Goal: Task Accomplishment & Management: Use online tool/utility

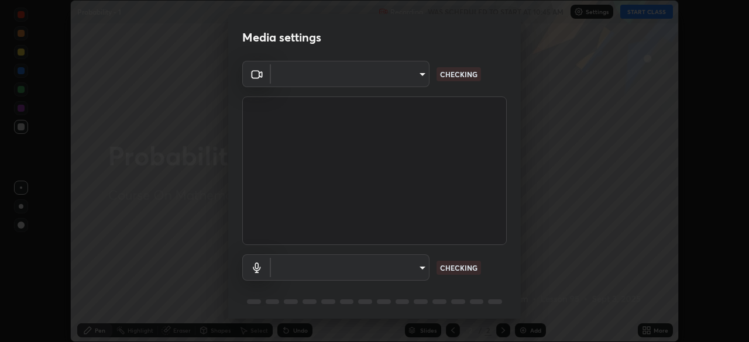
scroll to position [342, 748]
type input "5b0ce39d11be3a435715daab6ad7fa25508616855f5d18a60cdf0faa8df0ce2b"
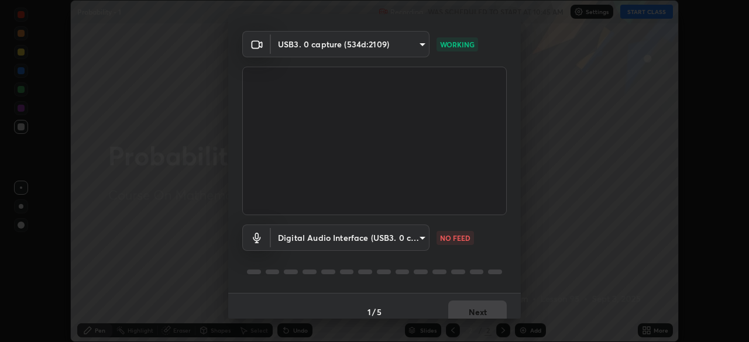
scroll to position [42, 0]
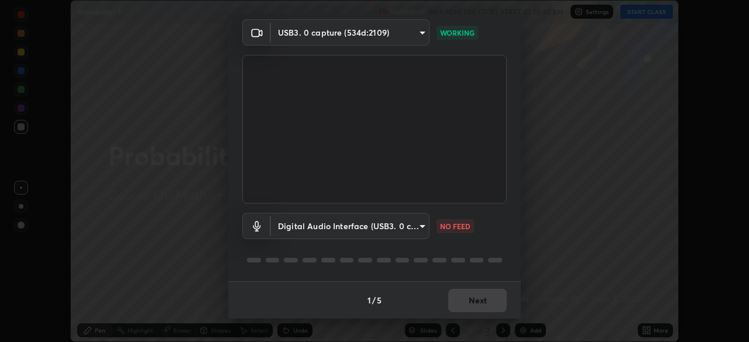
click at [415, 228] on body "Erase all Probability - 1 Recording WAS SCHEDULED TO START AT 10:45 AM Settings…" at bounding box center [374, 171] width 749 height 342
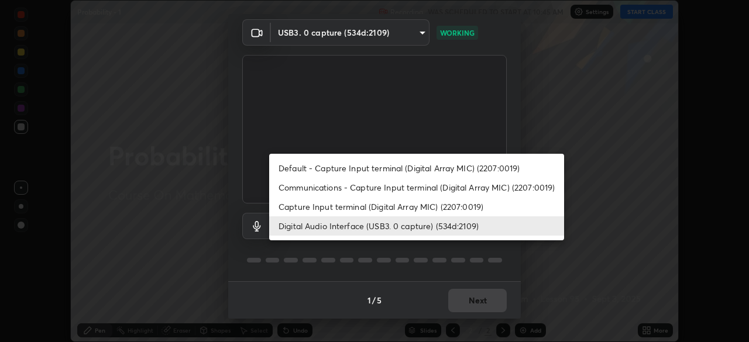
click at [414, 206] on li "Capture Input terminal (Digital Array MIC) (2207:0019)" at bounding box center [416, 206] width 295 height 19
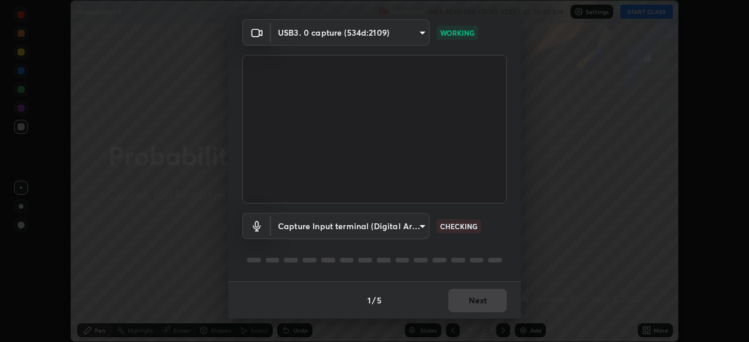
click at [418, 230] on body "Erase all Probability - 1 Recording WAS SCHEDULED TO START AT 10:45 AM Settings…" at bounding box center [374, 171] width 749 height 342
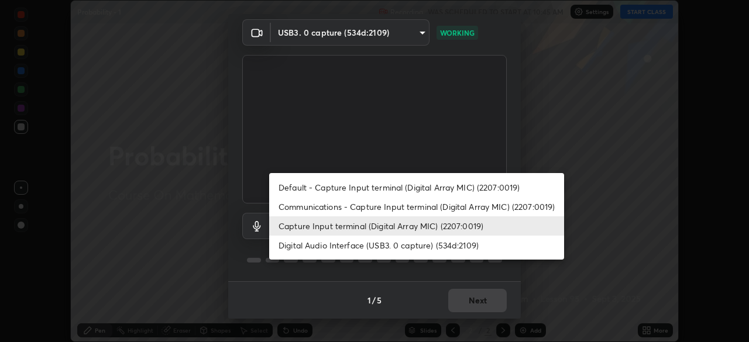
click at [414, 244] on li "Digital Audio Interface (USB3. 0 capture) (534d:2109)" at bounding box center [416, 245] width 295 height 19
type input "a1042adff76ea4b5505a52ff3a0232de4086f7e529f4609d60403d5288817579"
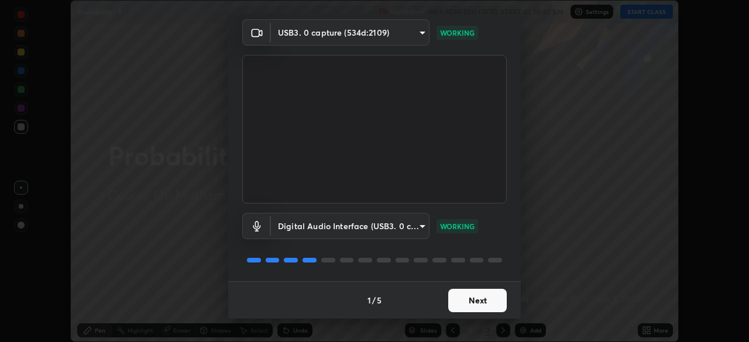
click at [480, 298] on button "Next" at bounding box center [477, 300] width 58 height 23
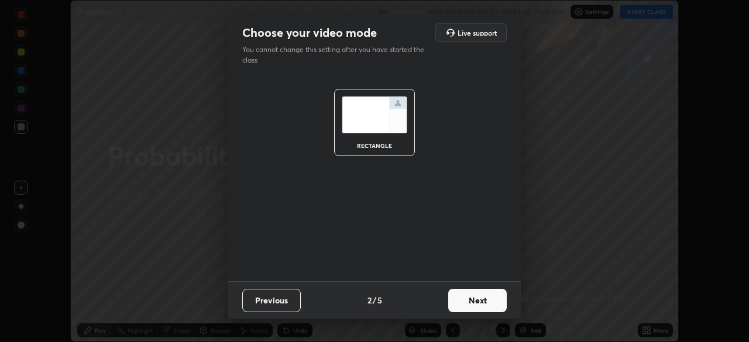
scroll to position [0, 0]
click at [480, 301] on button "Next" at bounding box center [477, 300] width 58 height 23
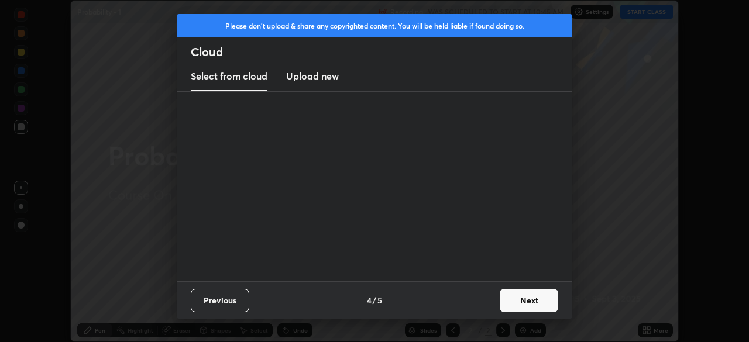
click at [485, 303] on div "Previous 4 / 5 Next" at bounding box center [374, 299] width 395 height 37
click at [513, 301] on button "Next" at bounding box center [529, 300] width 58 height 23
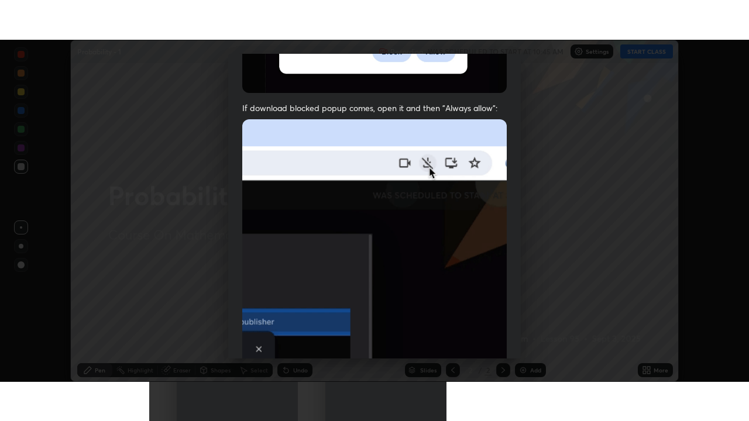
scroll to position [280, 0]
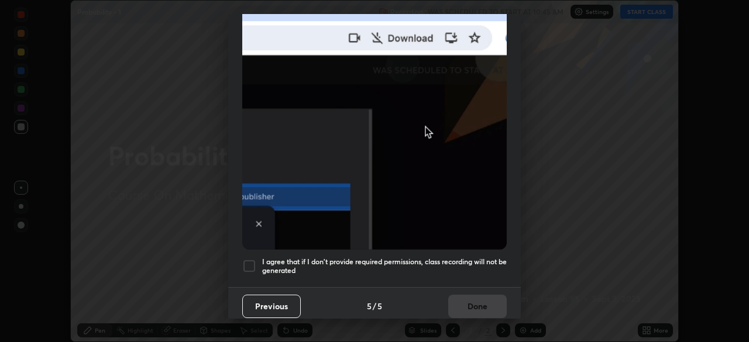
click at [440, 257] on h5 "I agree that if I don't provide required permissions, class recording will not …" at bounding box center [384, 266] width 244 height 18
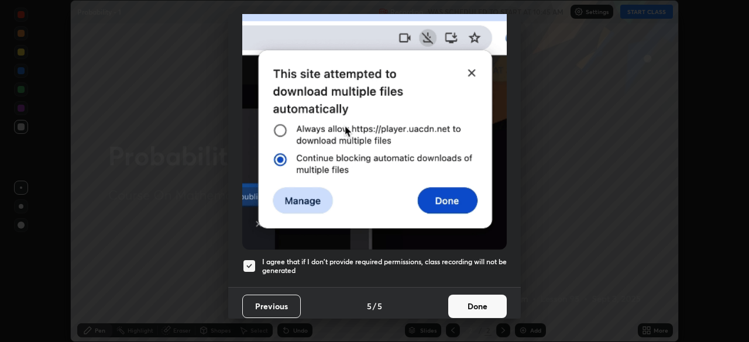
click at [471, 298] on button "Done" at bounding box center [477, 306] width 58 height 23
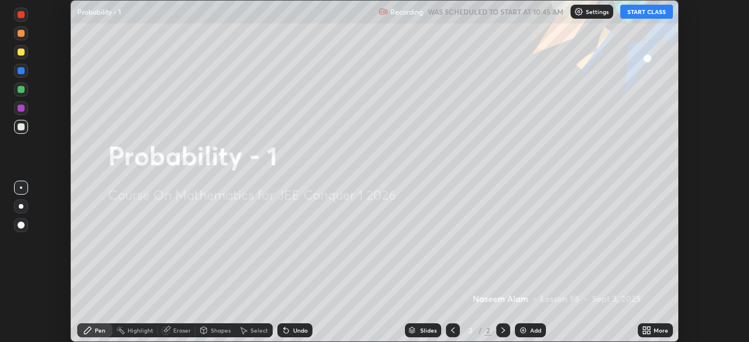
click at [646, 330] on icon at bounding box center [646, 330] width 9 height 9
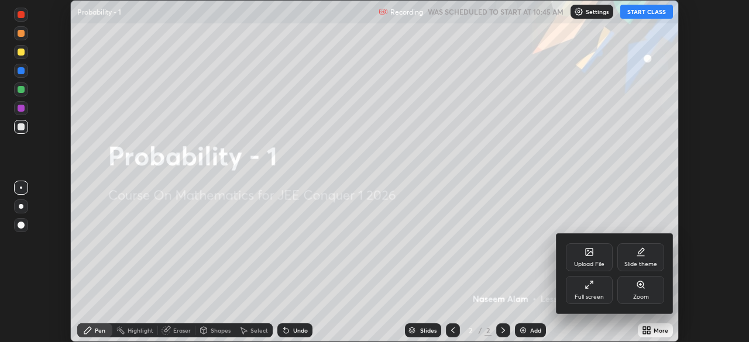
click at [599, 294] on div "Full screen" at bounding box center [588, 297] width 29 height 6
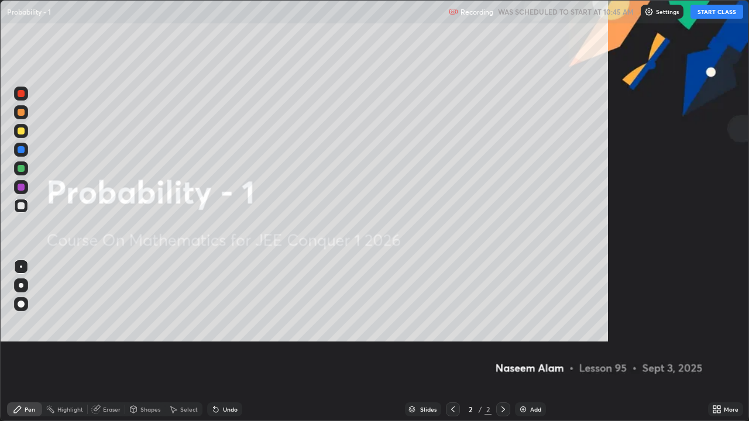
scroll to position [421, 749]
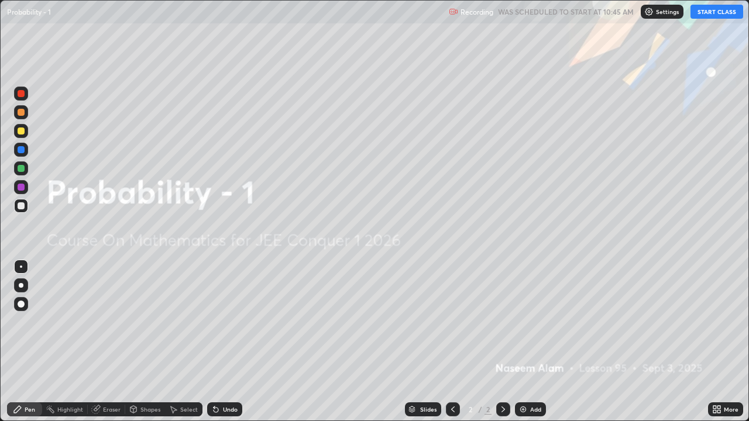
click at [716, 12] on button "START CLASS" at bounding box center [716, 12] width 53 height 14
click at [526, 342] on div "Add" at bounding box center [530, 409] width 31 height 14
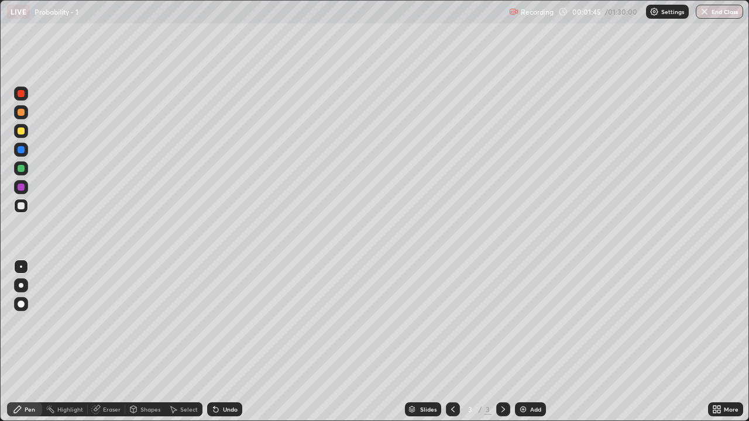
click at [223, 342] on div "Undo" at bounding box center [230, 410] width 15 height 6
click at [221, 342] on div "Undo" at bounding box center [224, 409] width 35 height 14
click at [217, 342] on icon at bounding box center [215, 409] width 9 height 9
click at [213, 342] on icon at bounding box center [213, 407] width 1 height 1
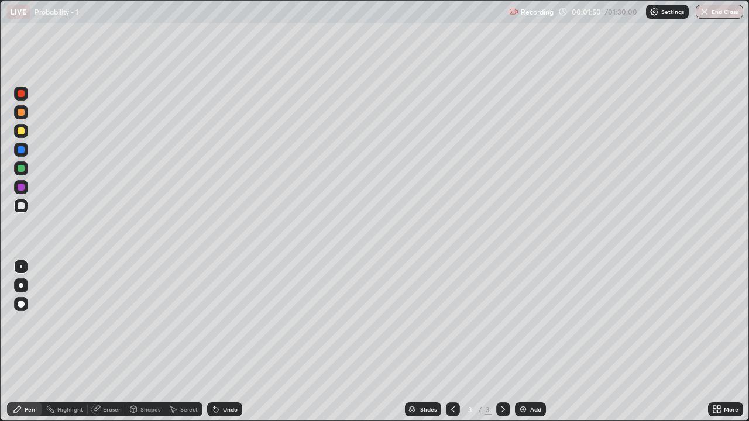
click at [213, 342] on icon at bounding box center [213, 407] width 1 height 1
click at [229, 342] on div "Undo" at bounding box center [230, 410] width 15 height 6
click at [223, 342] on div "Undo" at bounding box center [230, 410] width 15 height 6
click at [108, 342] on div "Eraser" at bounding box center [112, 410] width 18 height 6
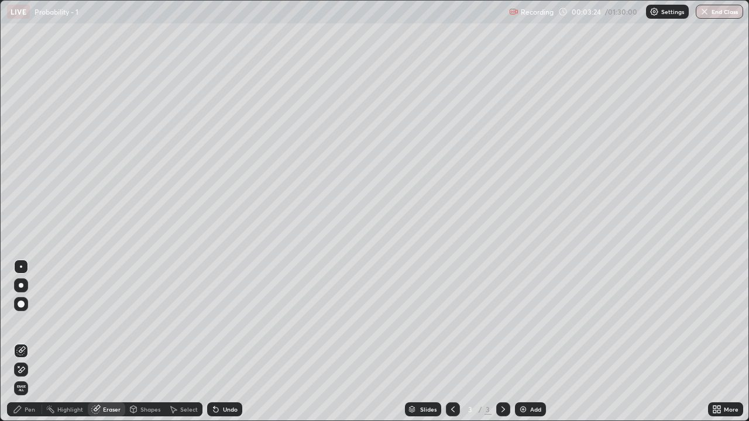
click at [23, 342] on div "Pen" at bounding box center [24, 409] width 35 height 14
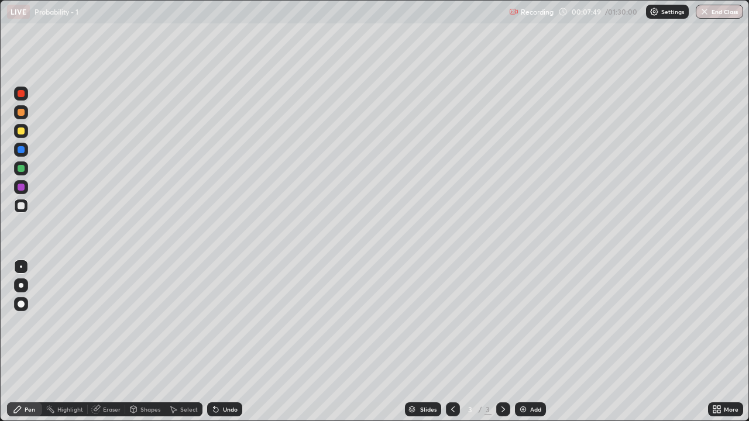
click at [539, 342] on div "Add" at bounding box center [530, 409] width 31 height 14
click at [226, 342] on div "Undo" at bounding box center [230, 410] width 15 height 6
click at [229, 342] on div "Undo" at bounding box center [230, 410] width 15 height 6
click at [228, 342] on div "Undo" at bounding box center [230, 410] width 15 height 6
click at [226, 342] on div "Undo" at bounding box center [230, 410] width 15 height 6
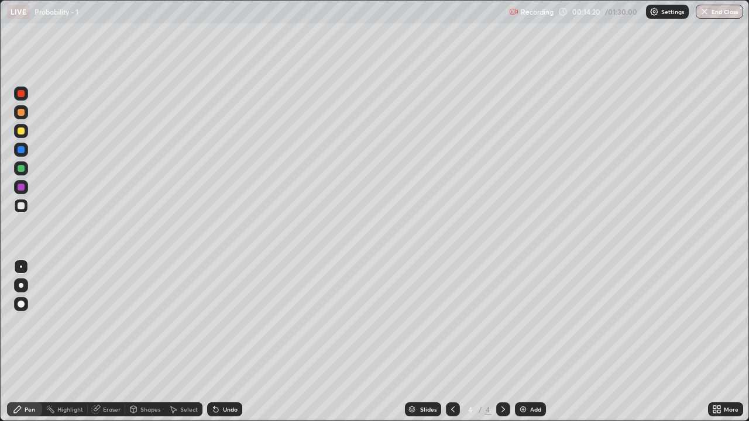
click at [525, 342] on img at bounding box center [522, 409] width 9 height 9
click at [223, 342] on div "Undo" at bounding box center [230, 410] width 15 height 6
click at [229, 342] on div "Undo" at bounding box center [230, 410] width 15 height 6
click at [531, 342] on div "Add" at bounding box center [535, 410] width 11 height 6
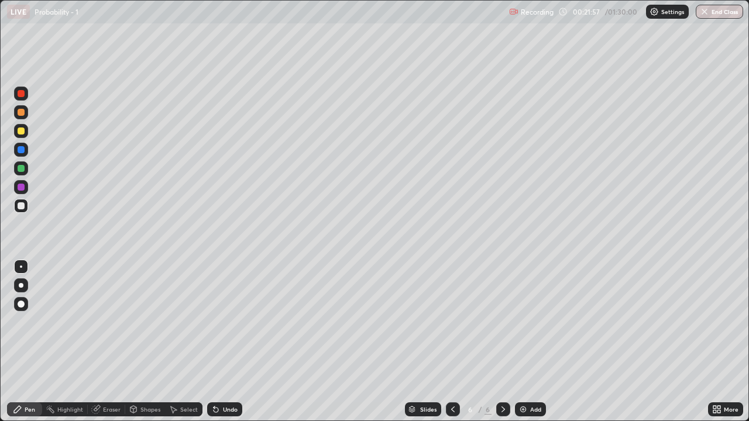
click at [95, 342] on icon at bounding box center [95, 409] width 9 height 9
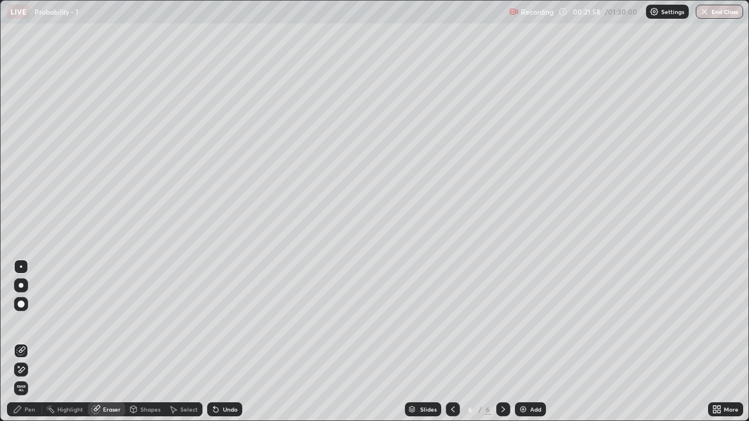
click at [16, 342] on icon at bounding box center [17, 409] width 9 height 9
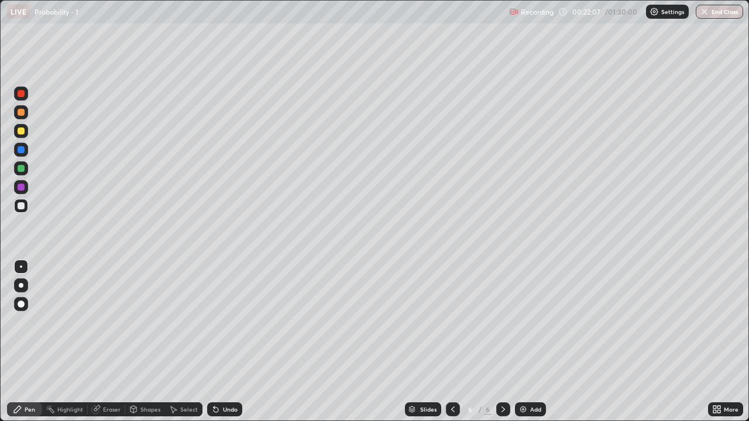
click at [110, 342] on div "Eraser" at bounding box center [112, 410] width 18 height 6
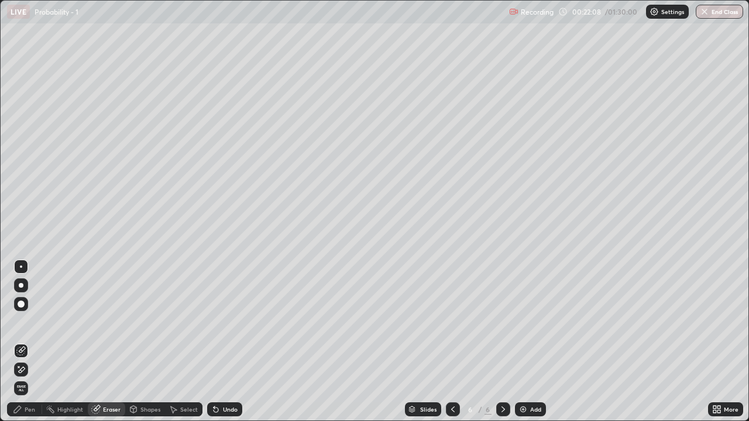
click at [23, 342] on div "Pen" at bounding box center [24, 409] width 35 height 14
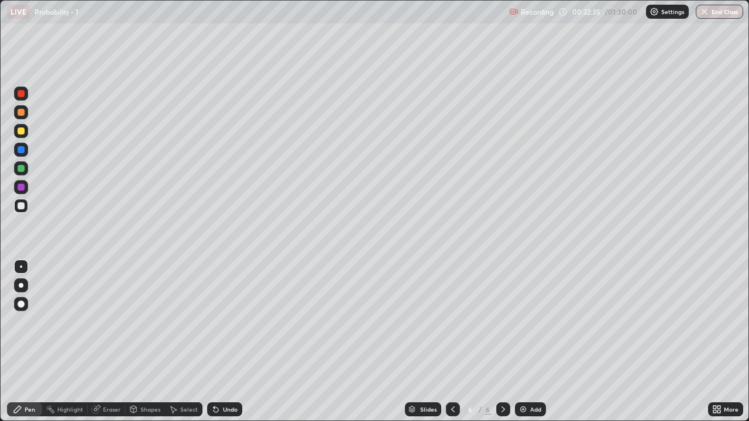
click at [109, 342] on div "Eraser" at bounding box center [112, 410] width 18 height 6
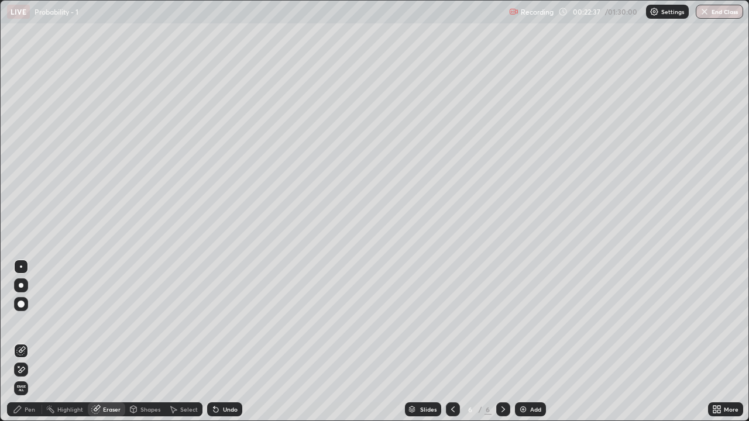
click at [23, 342] on div "Pen" at bounding box center [24, 409] width 35 height 14
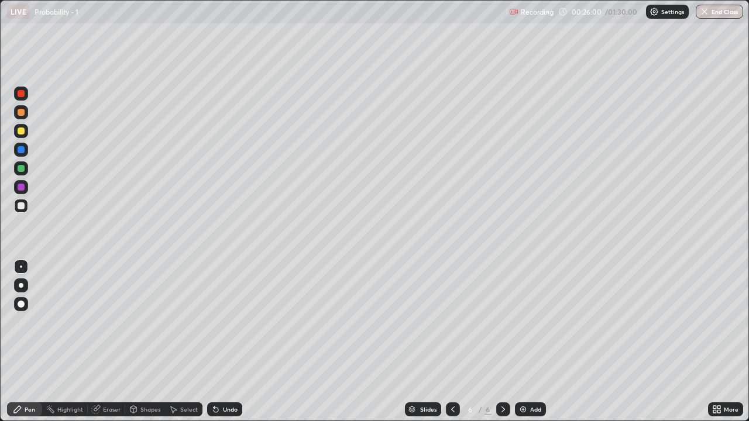
click at [226, 342] on div "Undo" at bounding box center [230, 410] width 15 height 6
click at [223, 342] on div "Undo" at bounding box center [230, 410] width 15 height 6
click at [522, 342] on img at bounding box center [522, 409] width 9 height 9
click at [224, 342] on div "Undo" at bounding box center [230, 410] width 15 height 6
click at [214, 342] on icon at bounding box center [215, 410] width 5 height 5
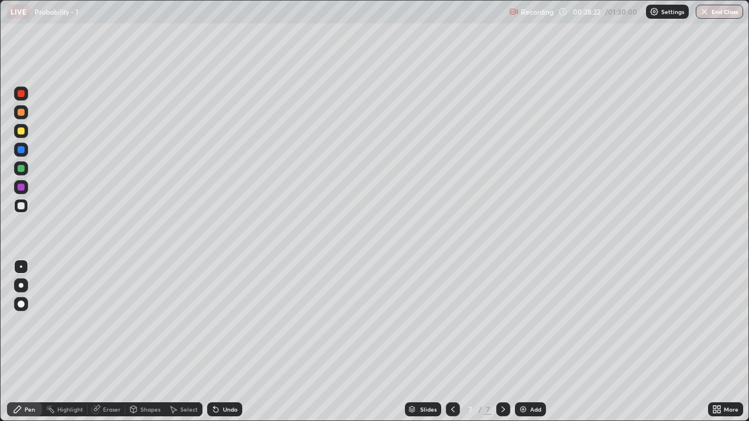
click at [224, 342] on div "Undo" at bounding box center [224, 409] width 35 height 14
click at [525, 342] on img at bounding box center [522, 409] width 9 height 9
click at [226, 342] on div "Undo" at bounding box center [230, 410] width 15 height 6
click at [228, 342] on div "Undo" at bounding box center [230, 410] width 15 height 6
click at [232, 342] on div "Undo" at bounding box center [224, 409] width 35 height 14
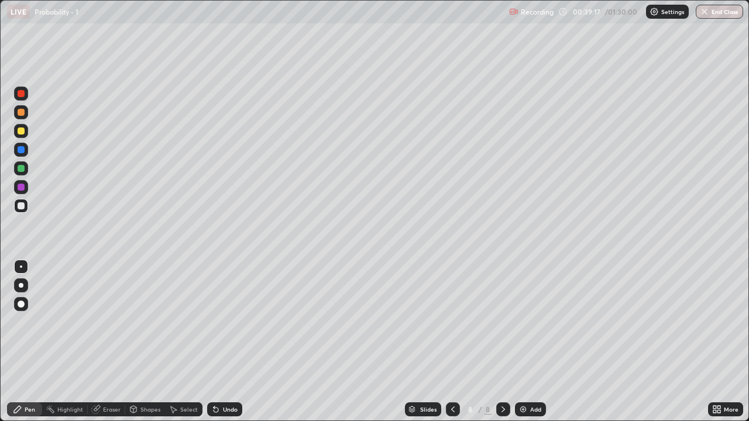
click at [533, 342] on div "Add" at bounding box center [535, 410] width 11 height 6
click at [180, 342] on div "Select" at bounding box center [189, 410] width 18 height 6
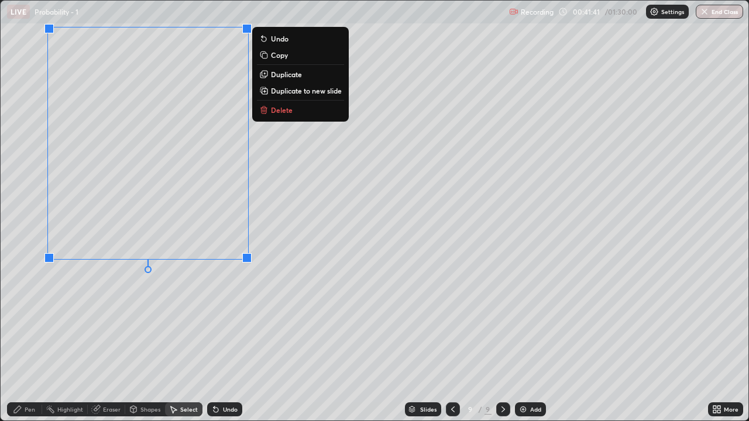
click at [161, 312] on div "0 ° Undo Copy Duplicate Duplicate to new slide Delete" at bounding box center [375, 211] width 748 height 420
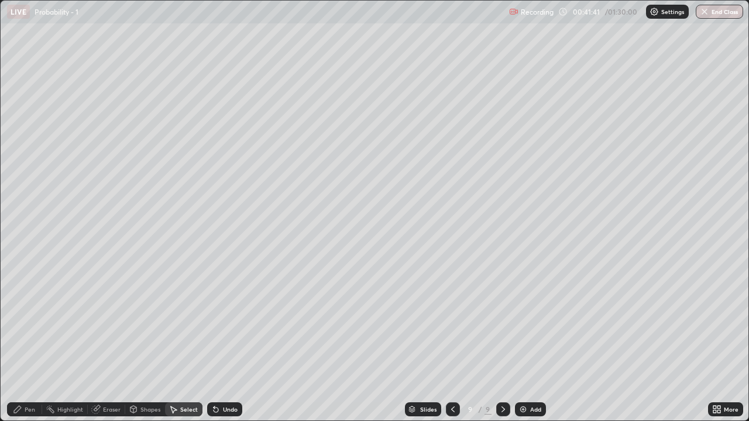
click at [27, 342] on div "Pen" at bounding box center [30, 410] width 11 height 6
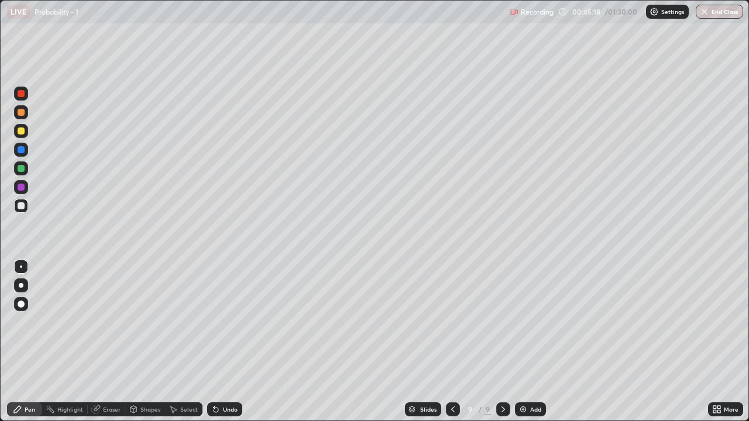
click at [230, 342] on div "Undo" at bounding box center [230, 410] width 15 height 6
click at [524, 342] on img at bounding box center [522, 409] width 9 height 9
click at [223, 342] on div "Undo" at bounding box center [230, 410] width 15 height 6
click at [220, 342] on div "Undo" at bounding box center [224, 409] width 35 height 14
click at [221, 342] on div "Undo" at bounding box center [224, 409] width 35 height 14
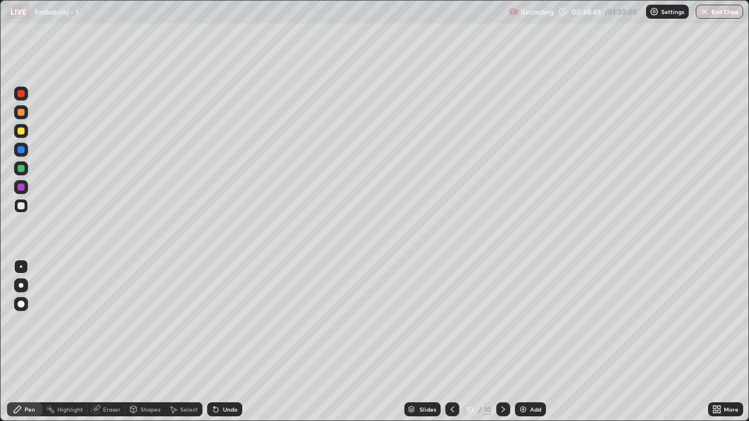
click at [218, 342] on icon at bounding box center [215, 409] width 9 height 9
click at [214, 342] on icon at bounding box center [215, 410] width 5 height 5
click at [223, 342] on div "Undo" at bounding box center [230, 410] width 15 height 6
click at [227, 342] on div "Undo" at bounding box center [230, 410] width 15 height 6
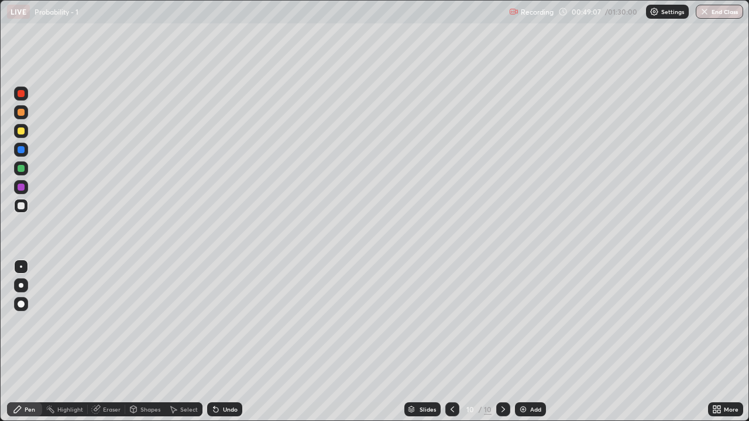
click at [230, 342] on div "Undo" at bounding box center [230, 410] width 15 height 6
click at [232, 342] on div "Undo" at bounding box center [230, 410] width 15 height 6
click at [226, 342] on div "Undo" at bounding box center [230, 410] width 15 height 6
click at [223, 342] on div "Undo" at bounding box center [230, 410] width 15 height 6
click at [226, 342] on div "Undo" at bounding box center [230, 410] width 15 height 6
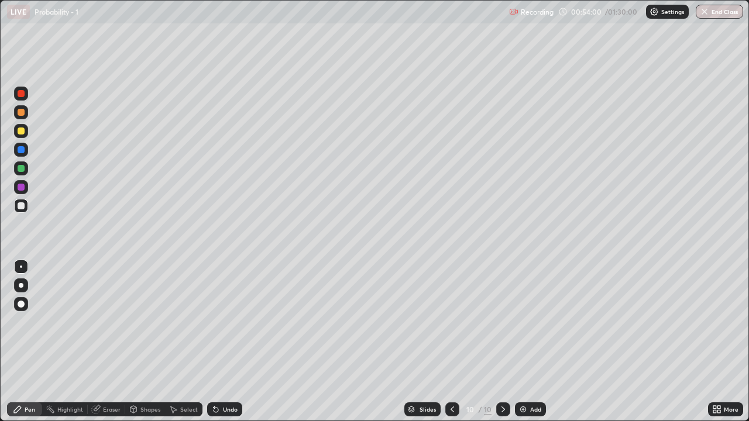
click at [24, 132] on div at bounding box center [21, 131] width 7 height 7
click at [23, 169] on div at bounding box center [21, 168] width 7 height 7
click at [107, 342] on div "Eraser" at bounding box center [112, 410] width 18 height 6
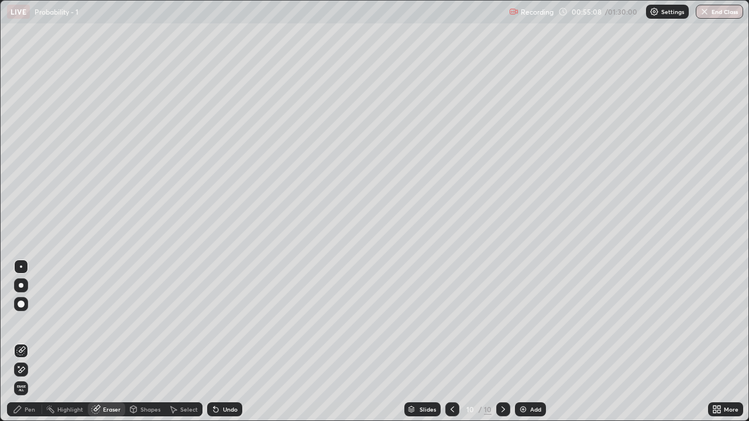
click at [31, 342] on div "Pen" at bounding box center [30, 410] width 11 height 6
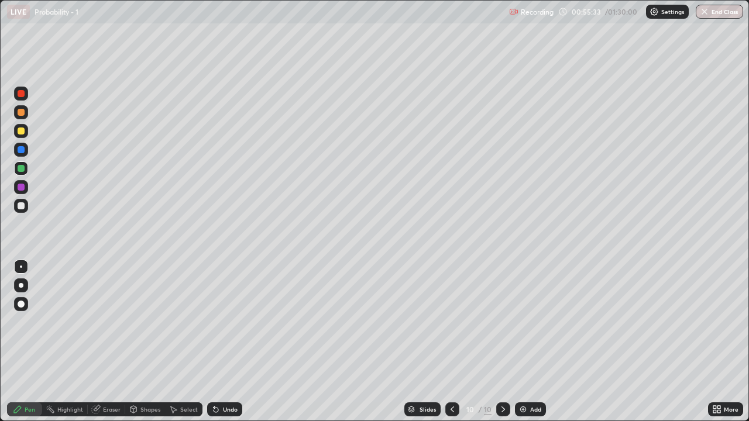
click at [24, 112] on div at bounding box center [21, 112] width 7 height 7
click at [22, 206] on div at bounding box center [21, 205] width 7 height 7
click at [529, 342] on div "Add" at bounding box center [530, 409] width 31 height 14
click at [223, 342] on div "Undo" at bounding box center [230, 410] width 15 height 6
click at [223, 342] on div "Undo" at bounding box center [224, 409] width 35 height 14
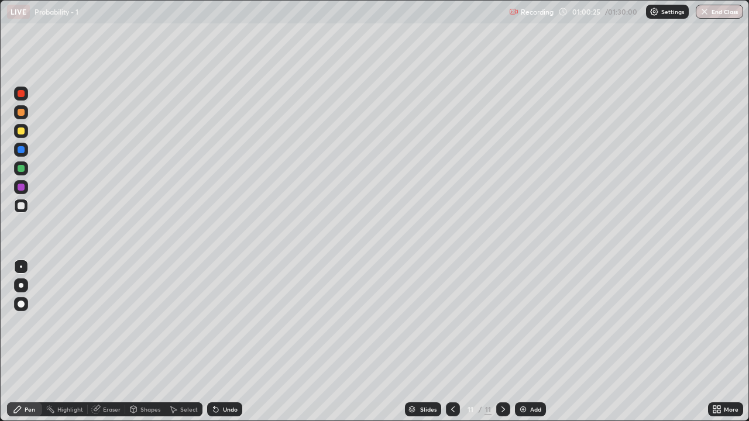
click at [225, 342] on div "Undo" at bounding box center [230, 410] width 15 height 6
click at [223, 342] on div "Undo" at bounding box center [230, 410] width 15 height 6
click at [526, 342] on div "Add" at bounding box center [530, 409] width 31 height 14
click at [216, 342] on icon at bounding box center [215, 410] width 5 height 5
click at [215, 342] on icon at bounding box center [215, 410] width 5 height 5
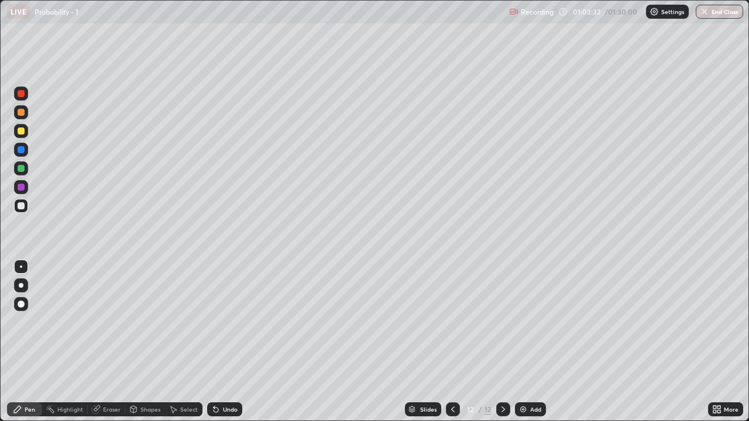
click at [221, 342] on div "Undo" at bounding box center [224, 409] width 35 height 14
click at [220, 342] on div "Undo" at bounding box center [224, 409] width 35 height 14
click at [223, 342] on div "Undo" at bounding box center [230, 410] width 15 height 6
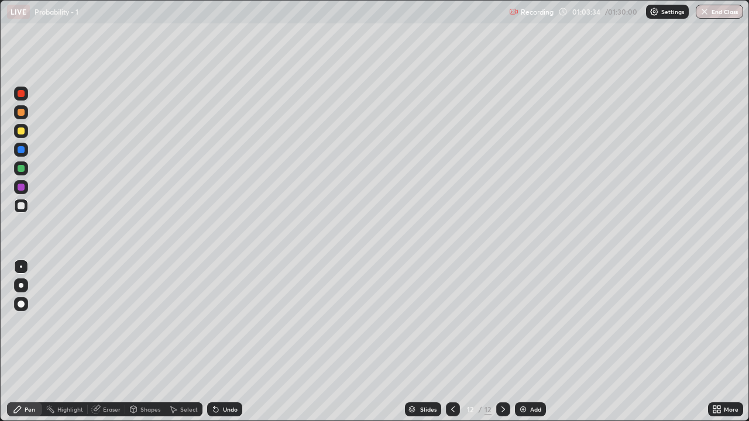
click at [21, 95] on div at bounding box center [21, 93] width 7 height 7
click at [20, 202] on div at bounding box center [21, 205] width 7 height 7
click at [22, 92] on div at bounding box center [21, 93] width 7 height 7
click at [23, 208] on div at bounding box center [21, 205] width 7 height 7
click at [185, 342] on div "Select" at bounding box center [189, 410] width 18 height 6
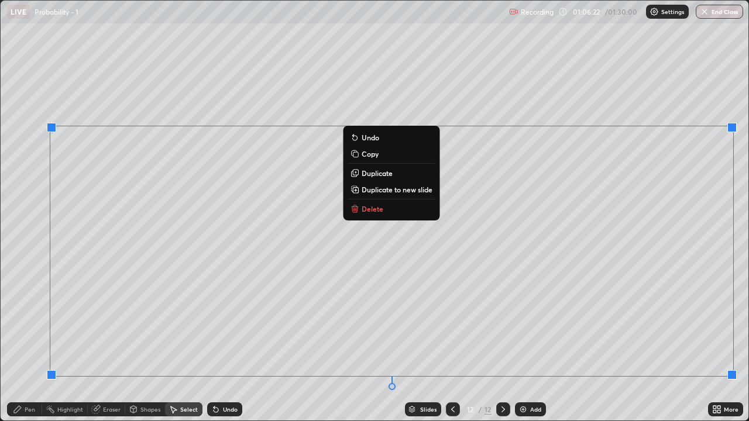
click at [39, 208] on div "0 ° Undo Copy Duplicate Duplicate to new slide Delete" at bounding box center [375, 211] width 748 height 420
click at [66, 80] on div "0 ° Undo Copy Duplicate Duplicate to new slide Delete" at bounding box center [375, 211] width 748 height 420
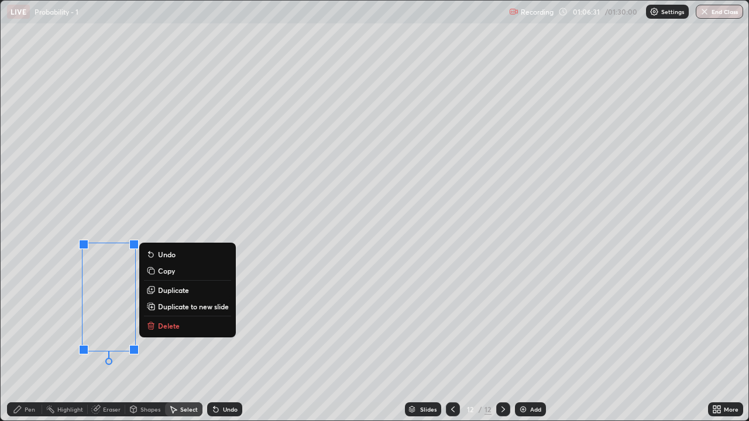
click at [29, 342] on div "Pen" at bounding box center [30, 410] width 11 height 6
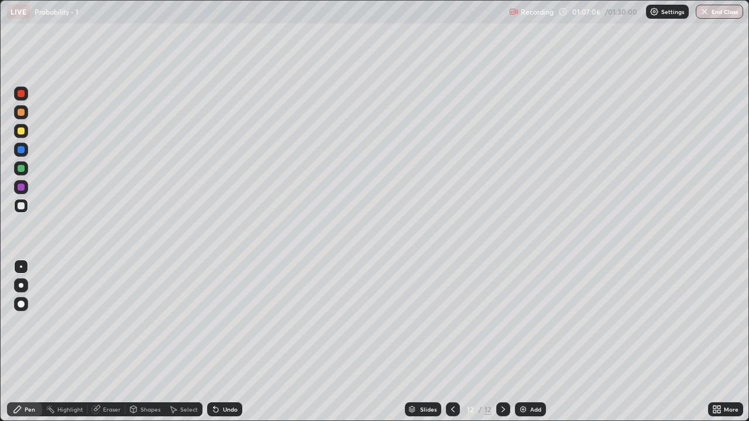
click at [228, 342] on div "Undo" at bounding box center [230, 410] width 15 height 6
click at [22, 131] on div at bounding box center [21, 131] width 7 height 7
click at [25, 113] on div at bounding box center [21, 112] width 14 height 14
click at [26, 167] on div at bounding box center [21, 168] width 14 height 14
click at [452, 342] on icon at bounding box center [452, 409] width 9 height 9
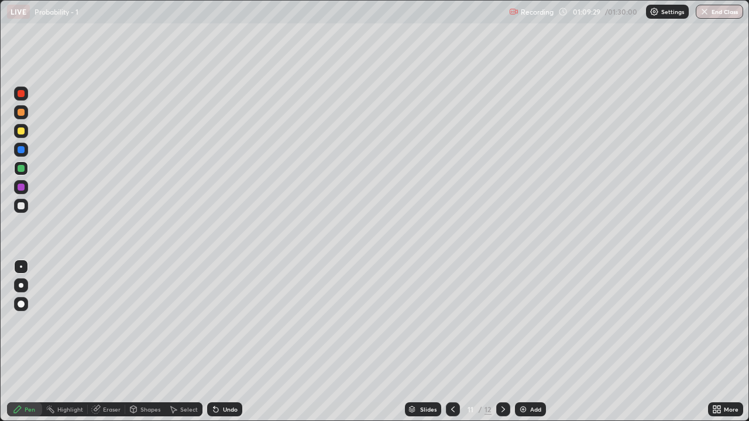
click at [22, 206] on div at bounding box center [21, 205] width 7 height 7
click at [530, 342] on div "Add" at bounding box center [535, 410] width 11 height 6
click at [448, 342] on icon at bounding box center [452, 409] width 9 height 9
click at [452, 342] on icon at bounding box center [453, 410] width 4 height 6
click at [500, 342] on icon at bounding box center [502, 409] width 9 height 9
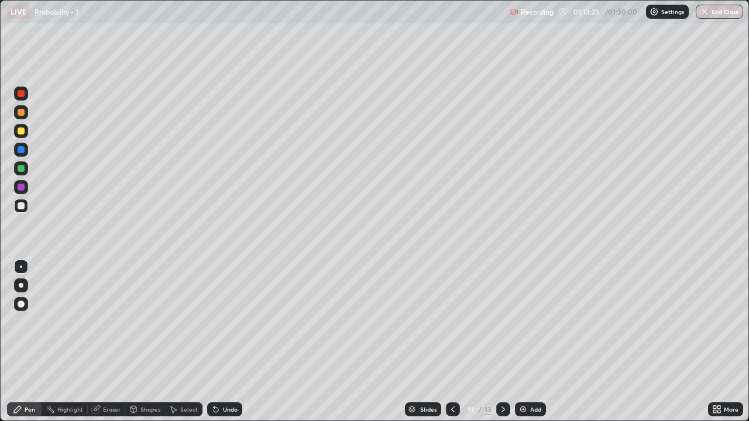
click at [501, 342] on icon at bounding box center [502, 409] width 9 height 9
click at [227, 342] on div "Undo" at bounding box center [230, 410] width 15 height 6
click at [225, 342] on div "Undo" at bounding box center [230, 410] width 15 height 6
click at [225, 342] on div "Undo" at bounding box center [224, 409] width 35 height 14
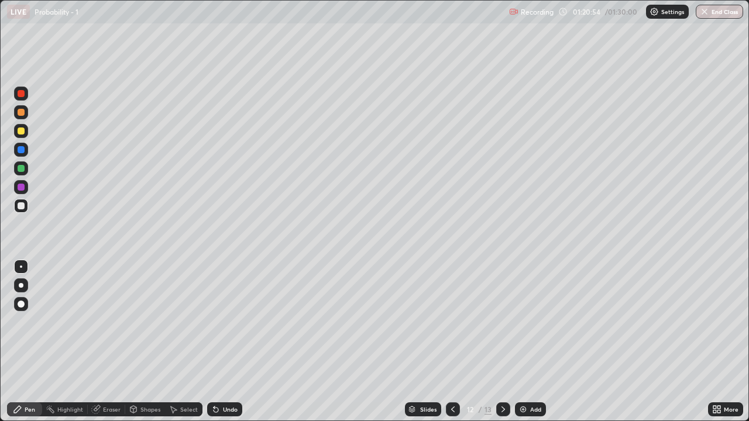
click at [224, 342] on div "Undo" at bounding box center [224, 409] width 35 height 14
click at [225, 342] on div "Undo" at bounding box center [224, 409] width 35 height 14
click at [226, 342] on div "Undo" at bounding box center [224, 409] width 35 height 14
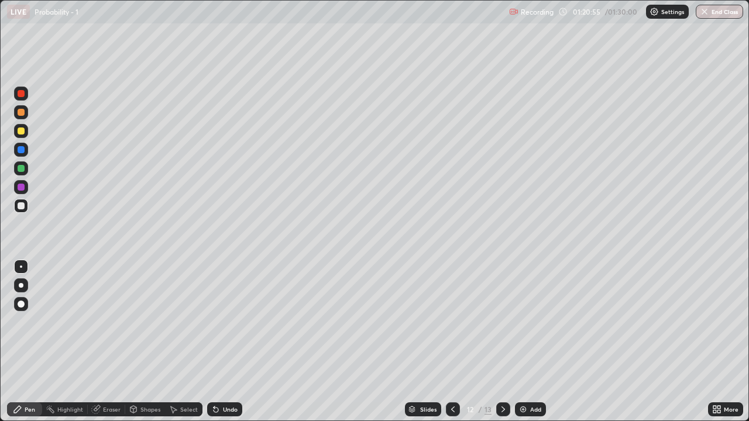
click at [226, 342] on div "Undo" at bounding box center [224, 409] width 35 height 14
click at [502, 342] on icon at bounding box center [502, 409] width 9 height 9
click at [523, 342] on img at bounding box center [522, 409] width 9 height 9
click at [228, 342] on div "Undo" at bounding box center [230, 410] width 15 height 6
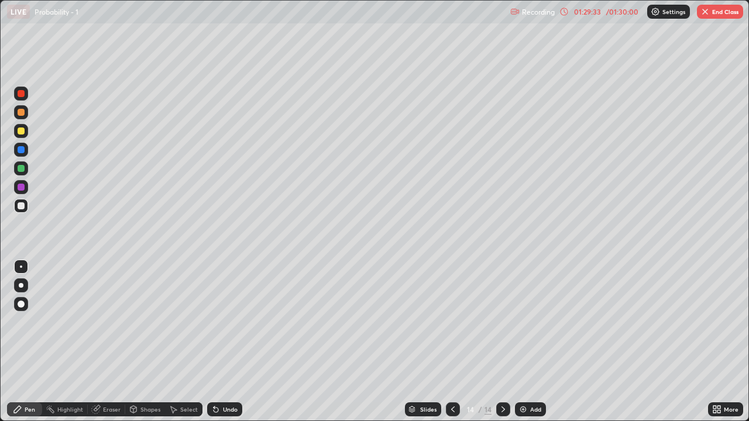
click at [230, 342] on div "Undo" at bounding box center [230, 410] width 15 height 6
click at [228, 342] on div "Undo" at bounding box center [230, 410] width 15 height 6
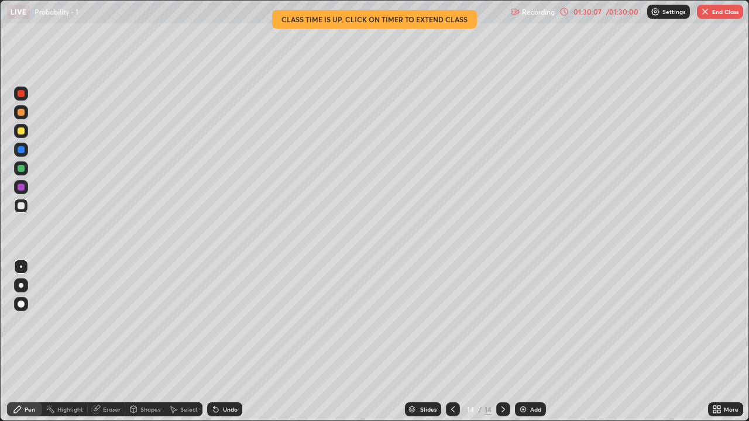
click at [228, 342] on div "Undo" at bounding box center [230, 410] width 15 height 6
click at [226, 342] on div "Undo" at bounding box center [230, 410] width 15 height 6
click at [229, 342] on div "Undo" at bounding box center [230, 410] width 15 height 6
click at [228, 342] on div "Undo" at bounding box center [230, 410] width 15 height 6
click at [225, 342] on div "Undo" at bounding box center [230, 410] width 15 height 6
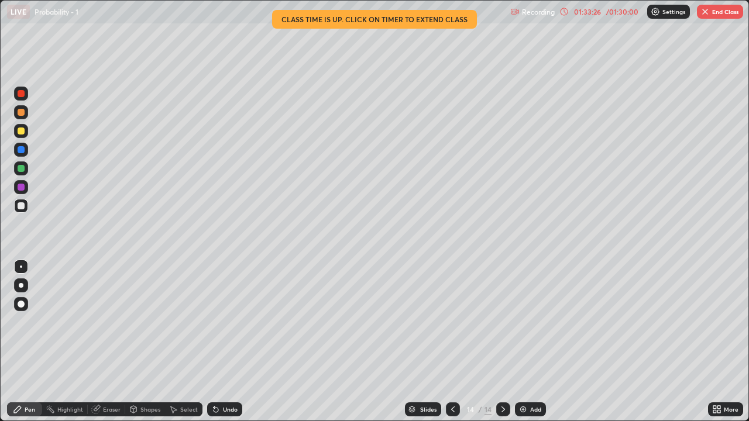
click at [717, 13] on button "End Class" at bounding box center [720, 12] width 46 height 14
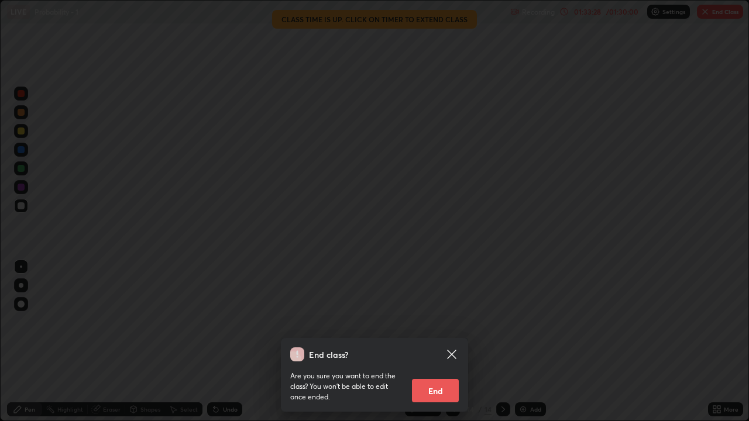
click at [435, 342] on button "End" at bounding box center [435, 390] width 47 height 23
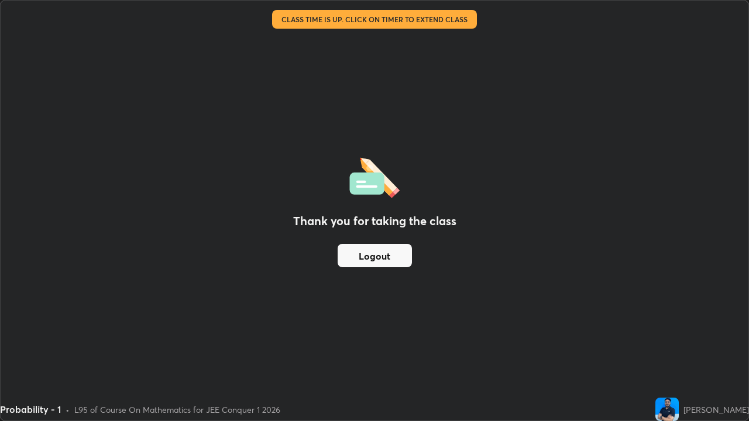
click at [366, 256] on button "Logout" at bounding box center [374, 255] width 74 height 23
